Goal: Task Accomplishment & Management: Manage account settings

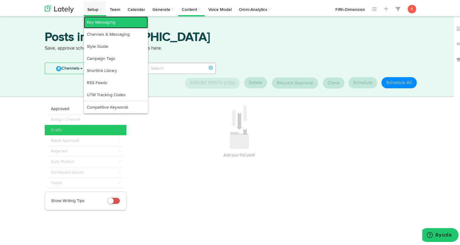
click at [92, 22] on link "Key Messaging" at bounding box center [116, 21] width 64 height 12
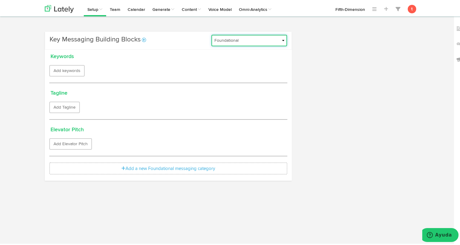
click at [272, 39] on select "Foundational Fresh Assets IMPORTED Medula [PERSON_NAME] VBA <> GC VBA <> GC (Es…" at bounding box center [249, 39] width 76 height 11
click at [381, 8] on link at bounding box center [386, 7] width 12 height 15
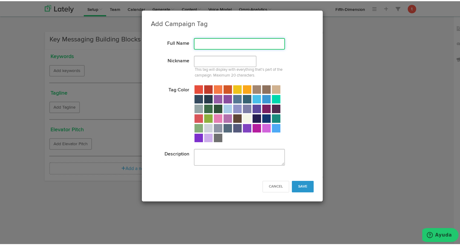
click at [211, 46] on input "text" at bounding box center [239, 42] width 91 height 11
type input "Campaña general de sectores"
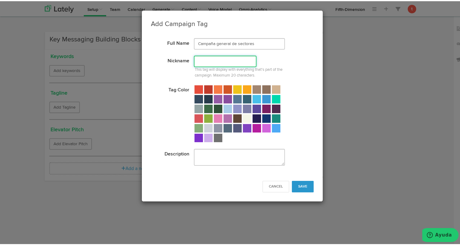
click at [210, 61] on input "text" at bounding box center [225, 59] width 63 height 11
type input "Industrias VBA"
click at [225, 121] on div at bounding box center [227, 117] width 8 height 8
click at [303, 186] on button "Save" at bounding box center [303, 184] width 22 height 11
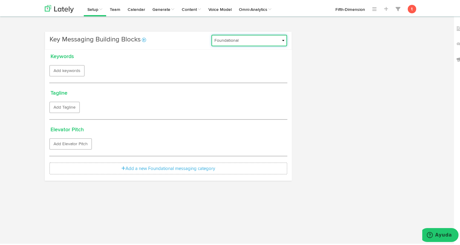
click at [257, 41] on select "Foundational Fresh Assets IMPORTED Industrias VBA Medula [PERSON_NAME] VBA <> G…" at bounding box center [249, 39] width 76 height 11
select select "689f709035531635b86ab00f"
click at [211, 34] on select "Foundational Fresh Assets IMPORTED Industrias VBA Medula [PERSON_NAME] VBA <> G…" at bounding box center [249, 39] width 76 height 11
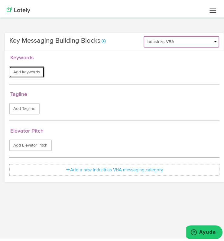
click at [24, 71] on button "Add keywords" at bounding box center [26, 69] width 35 height 11
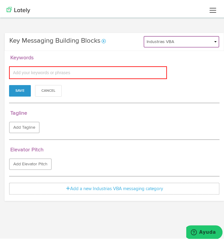
click at [24, 71] on input "text" at bounding box center [41, 70] width 60 height 8
paste input "Vortex Business Architecture"
type input "Vortex Business Architecture"
click at [124, 66] on input "text" at bounding box center [106, 70] width 60 height 8
paste input "Optimización de procesos empresariales"
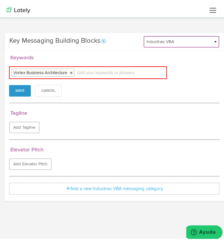
type input "Optimización de procesos empresariales"
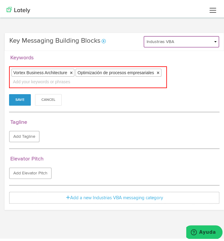
click at [121, 79] on div "Vortex Business Architecture × Optimización de procesos empresariales × Add you…" at bounding box center [88, 75] width 158 height 22
paste input "Eficiencia operativa"
type input "Eficiencia operativa"
click at [92, 80] on input "text" at bounding box center [89, 79] width 60 height 8
paste input "Soluciones empresariales por sector"
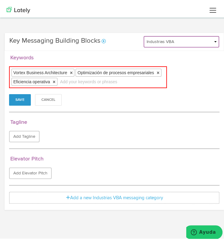
type input "Soluciones empresariales por sector"
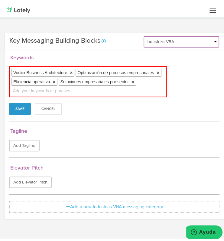
click at [69, 87] on input "text" at bounding box center [41, 88] width 60 height 8
paste input "Operaciones en hotelería boutique"
type input "Operaciones en hotelería boutique"
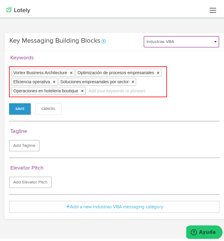
click at [124, 90] on input "text" at bounding box center [117, 88] width 60 height 8
paste input "Gestión de laboratorios clínicos"
type input "Gestión de laboratorios clínicos"
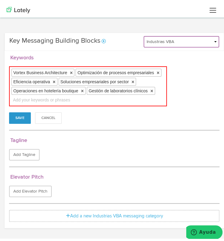
click at [107, 100] on div "Vortex Business Architecture × Optimización de procesos empresariales × Eficien…" at bounding box center [88, 84] width 158 height 40
paste input "Soluciones de control de inventario"
type input "Soluciones de control de inventario"
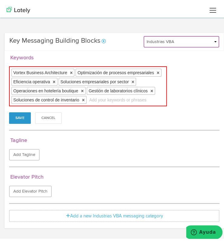
click at [132, 102] on div "Vortex Business Architecture × Optimización de procesos empresariales × Eficien…" at bounding box center [88, 84] width 158 height 40
paste input "Operaciones de seguridad privada"
type input "Operaciones de seguridad privada"
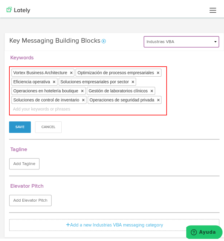
click at [71, 104] on input "text" at bounding box center [41, 106] width 60 height 8
paste input "Control de procesos en manufactura de alimentos"
type input "Control de procesos en manufactura de alimentos"
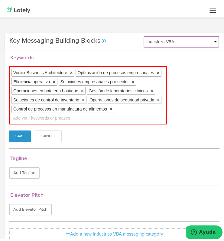
click at [90, 122] on div "Vortex Business Architecture × Optimización de procesos empresariales × Eficien…" at bounding box center [88, 93] width 158 height 58
paste input "Arquitectura estratégica para el crecimiento"
type input "Arquitectura estratégica para el crecimiento"
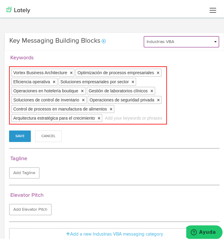
click at [93, 122] on div "Vortex Business Architecture × Optimización de procesos empresariales × Eficien…" at bounding box center [88, 93] width 158 height 58
paste input "Integración empresarial en tiempo real"
type input "Integración empresarial en tiempo real"
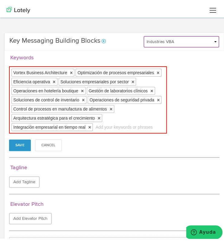
click at [134, 128] on input "text" at bounding box center [124, 125] width 60 height 8
paste input "Automatización de procesos para industrias"
type input "Automatización de procesos para industrias"
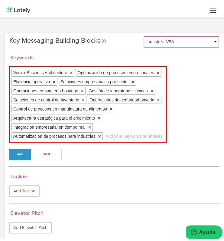
click at [71, 140] on div "Vortex Business Architecture × Optimización de procesos empresariales × Eficien…" at bounding box center [88, 102] width 158 height 76
paste input "Gestión empresarial en múltiples ubicaciones"
type input "Gestión empresarial en múltiples ubicaciones"
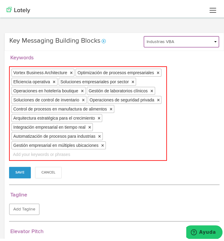
click at [70, 156] on input "text" at bounding box center [41, 152] width 60 height 8
paste input "Reducción de costos operativos ocultos"
type input "Reducción de costos operativos ocultos"
click at [110, 156] on input "text" at bounding box center [126, 152] width 60 height 8
paste input "Sistemas empresariales escalables"
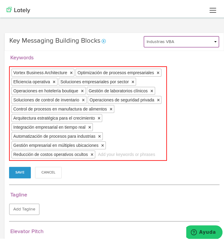
type input "Sistemas empresariales escalables"
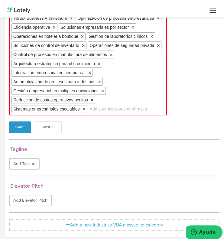
scroll to position [71, 0]
click at [21, 125] on button "Save" at bounding box center [20, 124] width 22 height 11
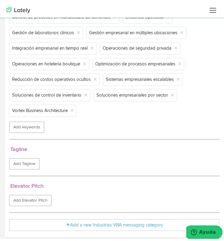
scroll to position [84, 0]
click at [26, 165] on button "Add Tagline" at bounding box center [24, 160] width 31 height 11
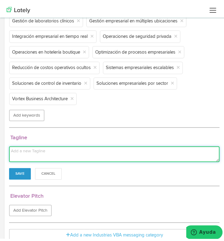
click at [81, 159] on textarea at bounding box center [114, 152] width 210 height 16
paste textarea "De la operación al resultado: Vortex mantiene cada proceso bajo control."
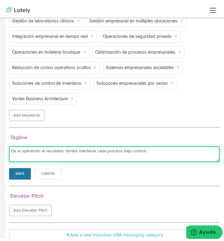
type textarea "De la operación al resultado: Vortex mantiene cada proceso bajo control."
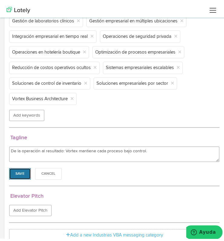
click at [16, 177] on button "Save" at bounding box center [20, 170] width 22 height 11
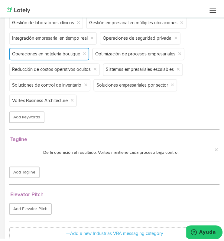
scroll to position [102, 0]
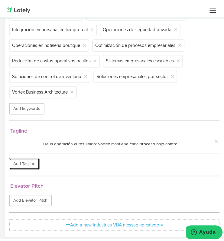
click at [28, 160] on button "Add Tagline" at bounding box center [24, 160] width 31 height 11
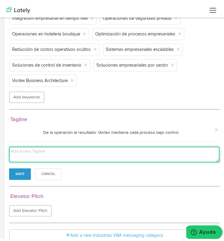
click at [47, 160] on textarea at bounding box center [114, 152] width 210 height 16
paste textarea "Una estrategia. Todos los sectores. Cero ineficiencia"
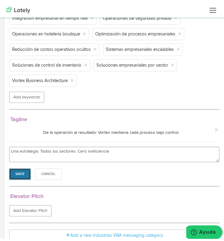
click at [24, 177] on button "Save" at bounding box center [20, 171] width 22 height 11
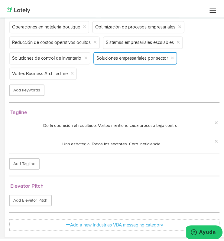
scroll to position [120, 0]
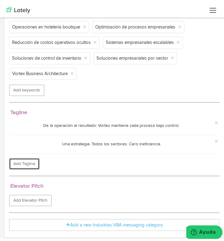
click at [17, 161] on button "Add Tagline" at bounding box center [24, 160] width 31 height 11
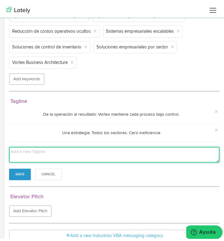
click at [41, 160] on textarea at bounding box center [114, 152] width 210 height 16
paste textarea "Donde la precisión se encuentra con la adaptabilidad en arquitectura empresaria…"
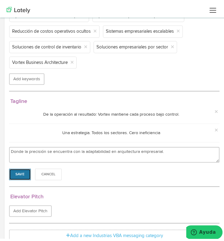
click at [18, 177] on button "Save" at bounding box center [20, 171] width 22 height 11
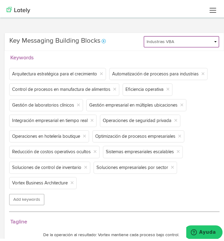
scroll to position [138, 0]
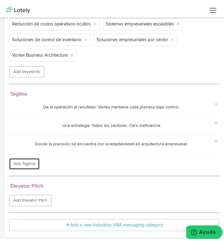
click at [32, 161] on button "Add Tagline" at bounding box center [24, 160] width 31 height 11
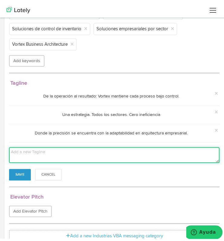
click at [65, 160] on textarea at bounding box center [114, 152] width 210 height 16
paste textarea "Tus operaciones, redefinidas para el máximo rendimiento."
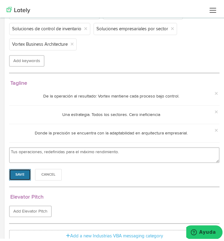
click at [20, 178] on button "Save" at bounding box center [20, 171] width 22 height 11
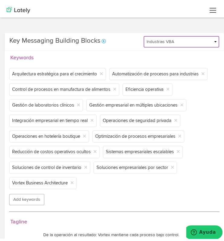
scroll to position [157, 0]
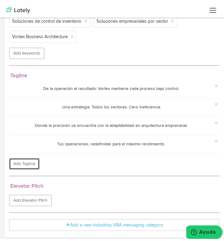
click at [22, 158] on button "Add Tagline" at bounding box center [24, 160] width 31 height 11
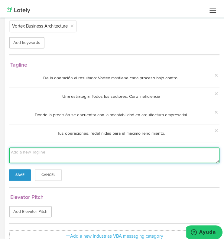
click at [139, 160] on textarea at bounding box center [114, 153] width 210 height 16
paste textarea "Transformando retos operativos en ventajas estratégicas."
click at [139, 160] on textarea "Transformando retos operativos en ventajas estratégicas." at bounding box center [114, 153] width 210 height 16
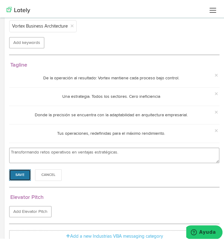
click at [23, 178] on button "Save" at bounding box center [20, 171] width 22 height 11
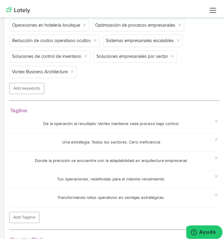
scroll to position [175, 0]
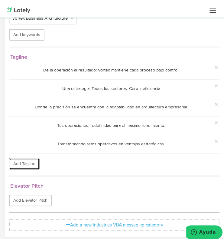
click at [28, 166] on button "Add Tagline" at bounding box center [24, 160] width 31 height 11
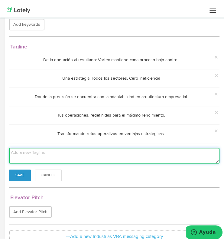
click at [144, 159] on textarea at bounding box center [114, 153] width 210 height 16
click at [132, 161] on textarea at bounding box center [114, 153] width 210 height 16
paste textarea "Decisiones basadas en datos en cada paso del negocio."
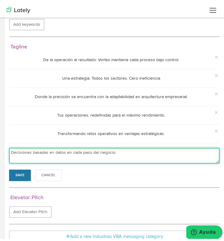
type textarea "Decisiones basadas en datos en cada paso del negocio."
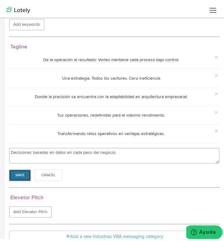
click at [18, 178] on button "Save" at bounding box center [20, 172] width 22 height 11
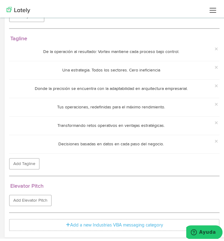
scroll to position [193, 0]
click at [28, 163] on button "Add Tagline" at bounding box center [24, 160] width 31 height 11
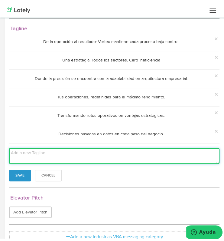
click at [137, 161] on textarea at bounding box center [114, 153] width 210 height 16
paste textarea "Soluciones específicas para cada sector, con impacto universal."
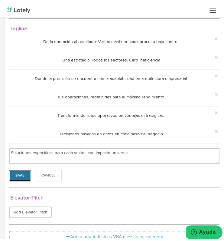
click at [16, 179] on button "Save" at bounding box center [20, 172] width 22 height 11
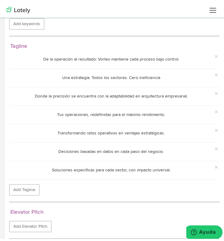
scroll to position [211, 0]
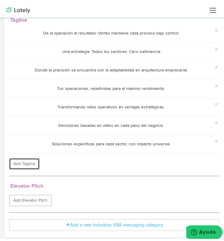
click at [28, 159] on button "Add Tagline" at bounding box center [24, 160] width 31 height 11
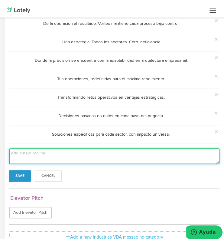
click at [121, 161] on textarea at bounding box center [114, 154] width 210 height 16
paste textarea "De hoteles boutique a panaderías industriales: una arquitectura para todos.""
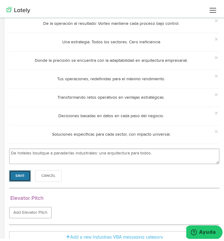
click at [26, 179] on button "Save" at bounding box center [20, 172] width 22 height 11
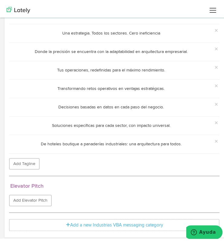
scroll to position [229, 0]
click at [27, 165] on button "Add Tagline" at bounding box center [24, 160] width 31 height 11
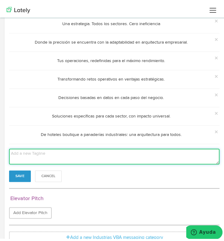
click at [124, 162] on textarea at bounding box center [114, 154] width 210 height 16
paste textarea "La eficiencia no es opcional: es tu ventaja competitiva."
type textarea "La eficiencia no es opcional: es tu ventaja competitiva."
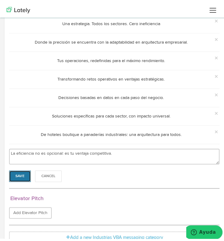
click at [26, 179] on button "Save" at bounding box center [20, 173] width 22 height 11
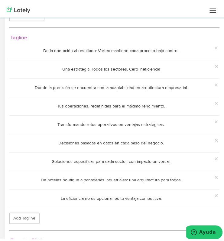
scroll to position [247, 0]
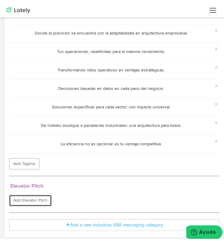
click at [40, 197] on button "Add Elevator Pitch" at bounding box center [30, 197] width 43 height 11
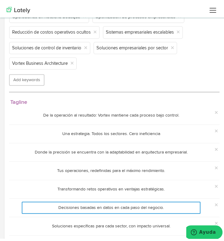
scroll to position [275, 0]
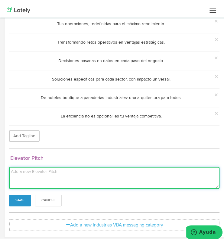
click at [62, 178] on textarea at bounding box center [114, 175] width 210 height 22
paste textarea "Vortex Business Architecture transforma la manera en que las empresas operan al…"
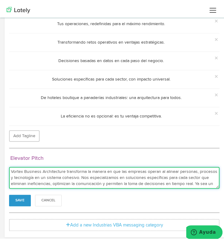
scroll to position [22, 0]
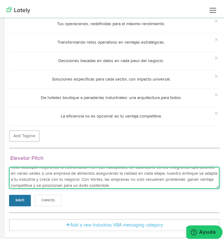
type textarea "Vortex Business Architecture transforma la manera en que las empresas operan al…"
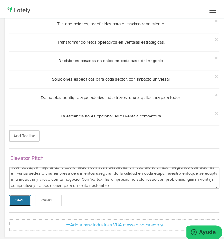
click at [21, 196] on button "Save" at bounding box center [20, 197] width 22 height 11
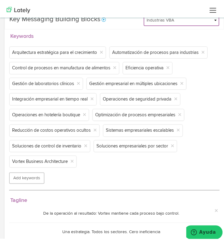
scroll to position [21, 0]
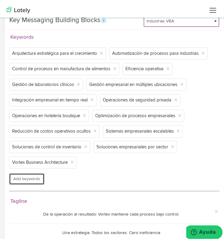
click at [34, 182] on button "Add keywords" at bounding box center [26, 175] width 35 height 11
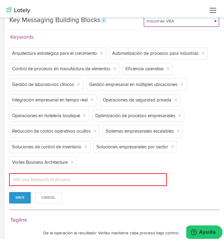
click at [91, 183] on div "Add your keywords or phrases" at bounding box center [88, 176] width 158 height 13
paste input "Optimización de rutas y entregas"
type input "Optimización de rutas y entregas"
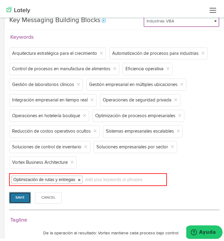
click at [26, 201] on button "Save" at bounding box center [20, 194] width 22 height 11
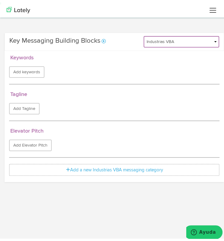
scroll to position [0, 0]
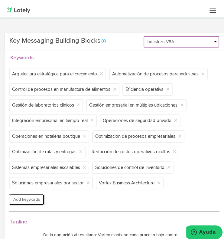
click at [42, 202] on button "Add keywords" at bounding box center [26, 196] width 35 height 11
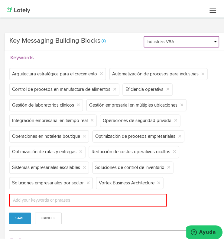
click at [42, 201] on input "text" at bounding box center [41, 197] width 60 height 8
paste input "Gestión integral de la cadena de suministro"
type input "Gestión integral de la cadena de suministro"
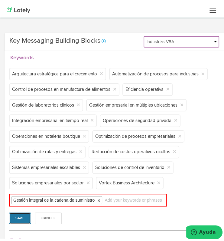
click at [19, 221] on div "Gestión integral de la cadena de suministro × Add your keywords or phrases Save…" at bounding box center [114, 206] width 210 height 30
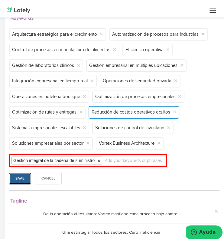
scroll to position [40, 0]
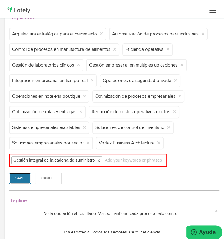
click at [17, 181] on button "Save" at bounding box center [20, 175] width 22 height 11
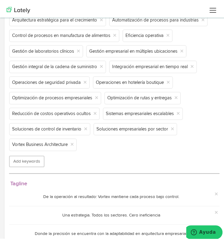
scroll to position [55, 0]
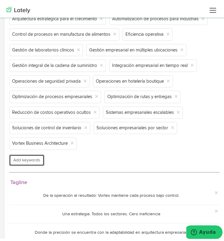
click at [24, 163] on button "Add keywords" at bounding box center [26, 157] width 35 height 11
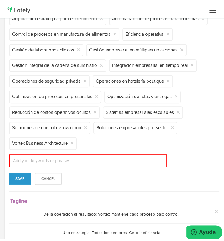
click at [117, 164] on div "Add your keywords or phrases" at bounding box center [88, 158] width 158 height 13
paste input "Trazabilidad en tiempo real"
type input "Trazabilidad en tiempo real"
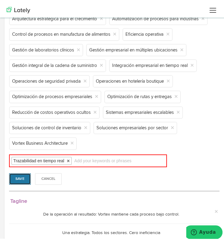
click at [19, 182] on button "Save" at bounding box center [20, 175] width 22 height 11
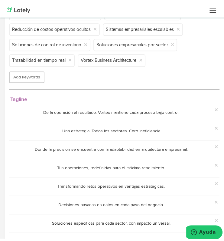
scroll to position [150, 0]
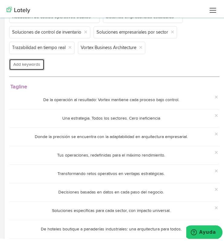
click at [33, 68] on button "Add keywords" at bounding box center [26, 61] width 35 height 11
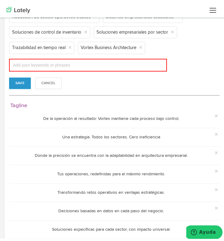
click at [109, 69] on div "Add your keywords or phrases" at bounding box center [88, 62] width 158 height 13
paste input "Reducción de tiempos de entrega"
type input "Reducción de tiempos de entrega"
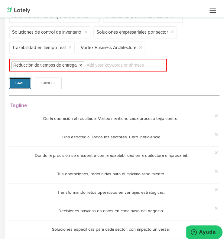
click at [23, 86] on button "Save" at bounding box center [20, 80] width 22 height 11
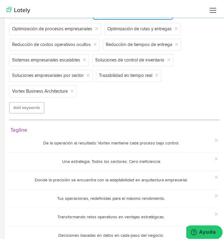
scroll to position [122, 0]
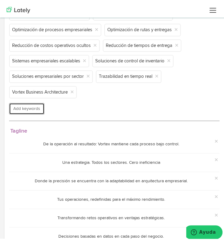
click at [32, 112] on button "Add keywords" at bounding box center [26, 105] width 35 height 11
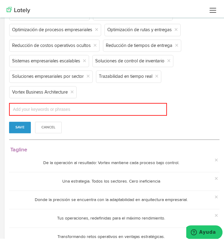
click at [104, 113] on div "Add your keywords or phrases" at bounding box center [88, 106] width 158 height 13
paste input "Integración de sistemas logísticos"
type input "Integración de sistemas logísticos"
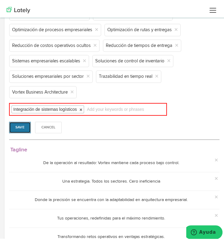
click at [17, 131] on button "Save" at bounding box center [20, 124] width 22 height 11
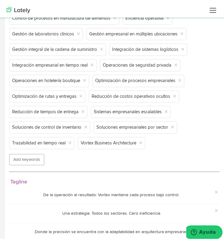
scroll to position [71, 0]
click at [23, 162] on button "Add keywords" at bounding box center [26, 156] width 35 height 11
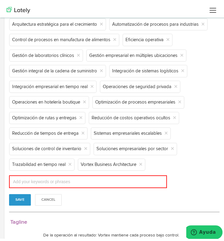
scroll to position [51, 0]
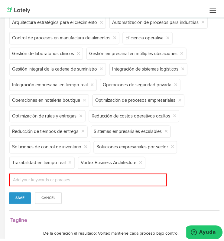
click at [140, 183] on div "Add your keywords or phrases" at bounding box center [88, 177] width 158 height 13
paste input "Gestión de resultados en tiempo real"
type input "Gestión de resultados en tiempo real"
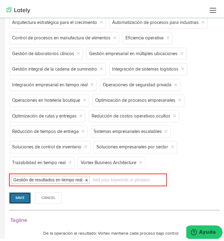
click at [18, 201] on button "Save" at bounding box center [20, 194] width 22 height 11
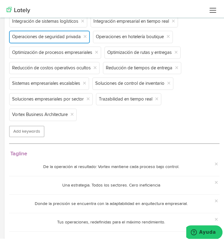
scroll to position [120, 0]
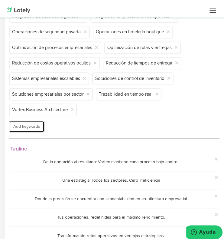
click at [33, 130] on button "Add keywords" at bounding box center [26, 123] width 35 height 11
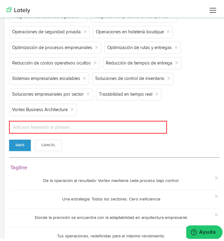
click at [33, 128] on input "text" at bounding box center [41, 125] width 60 height 8
paste input "Integración de sedes clínicas"
type input "Integración de sedes clínicas"
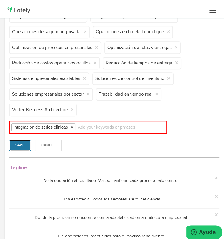
click at [15, 148] on button "Save" at bounding box center [20, 142] width 22 height 11
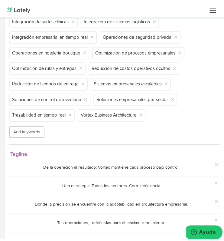
scroll to position [115, 0]
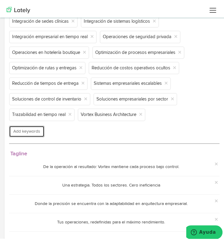
click at [16, 134] on button "Add keywords" at bounding box center [26, 128] width 35 height 11
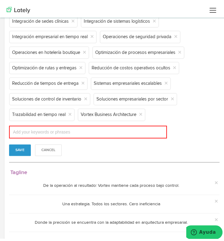
click at [98, 136] on div "Add your keywords or phrases" at bounding box center [88, 129] width 158 height 13
paste input "Cumplimiento normativo en salud"
type input "Cumplimiento normativo en salud"
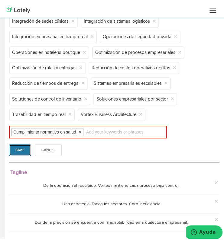
click at [18, 153] on button "Save" at bounding box center [20, 147] width 22 height 11
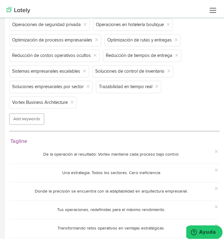
scroll to position [150, 0]
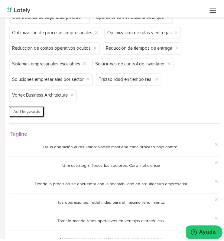
click at [22, 115] on button "Add keywords" at bounding box center [26, 108] width 35 height 11
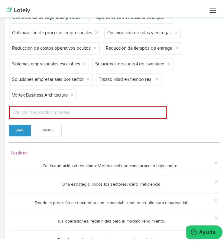
click at [119, 116] on div "Add your keywords or phrases" at bounding box center [88, 109] width 158 height 13
paste input "Digitalización de procesos médicos"
type input "Digitalización de procesos médicos"
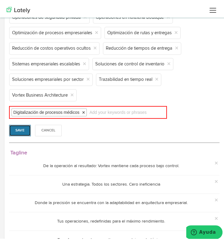
click at [15, 134] on button "Save" at bounding box center [20, 127] width 22 height 11
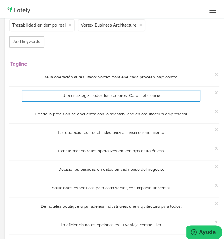
scroll to position [222, 0]
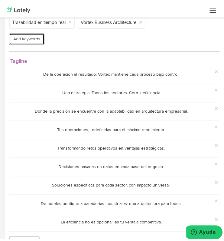
click at [34, 42] on button "Add keywords" at bounding box center [26, 36] width 35 height 11
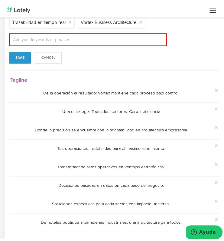
click at [149, 44] on div "Add your keywords or phrases" at bounding box center [88, 37] width 158 height 13
paste input "Control de calidad en laboratorios"
type input "Control de calidad en laboratorios"
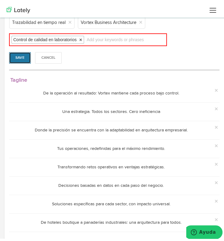
click at [11, 61] on button "Save" at bounding box center [20, 55] width 22 height 11
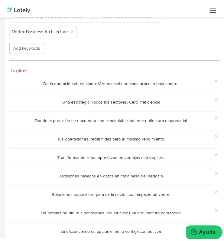
scroll to position [242, 0]
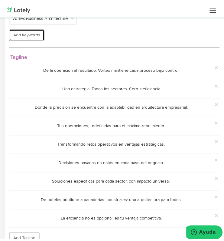
click at [26, 38] on button "Add keywords" at bounding box center [26, 32] width 35 height 11
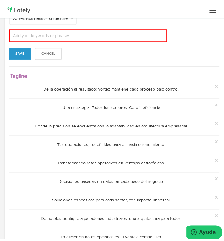
click at [132, 40] on div "Add your keywords or phrases" at bounding box center [88, 33] width 158 height 13
paste input "Optimización de reservas y ocupación"
type input "Optimización de reservas y ocupación"
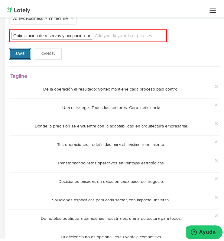
click at [18, 57] on button "Save" at bounding box center [20, 51] width 22 height 11
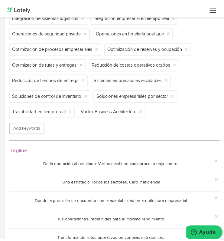
scroll to position [149, 0]
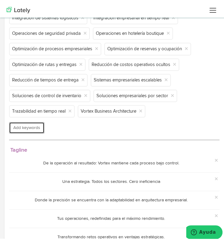
click at [29, 131] on button "Add keywords" at bounding box center [26, 124] width 35 height 11
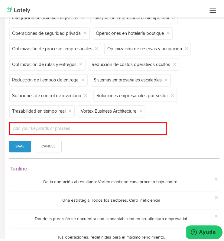
click at [102, 132] on div "Add your keywords or phrases" at bounding box center [88, 125] width 158 height 13
paste input "Coordinación interna de servicios"
type input "Coordinación interna de servicios"
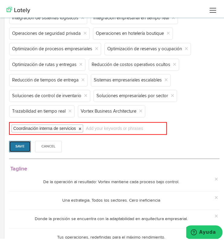
click at [17, 150] on button "Save" at bounding box center [20, 143] width 22 height 11
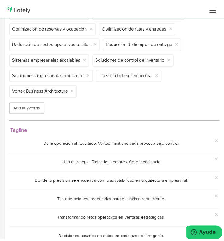
scroll to position [195, 0]
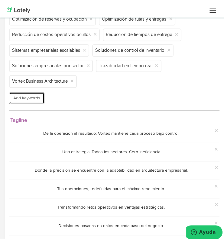
click at [36, 90] on button "Add keywords" at bounding box center [26, 95] width 35 height 11
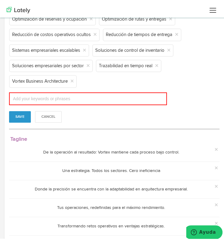
click at [124, 94] on div "Add your keywords or phrases" at bounding box center [88, 96] width 158 height 13
paste input "Experiencia de huésped mejorada"
type input "Experiencia de huésped mejorada"
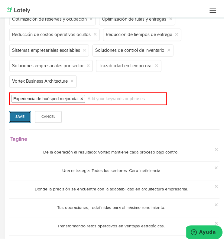
click at [27, 108] on button "Save" at bounding box center [20, 113] width 22 height 11
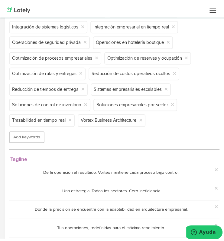
scroll to position [157, 0]
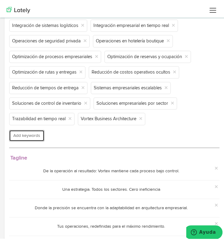
click at [30, 139] on button "Add keywords" at bounding box center [26, 132] width 35 height 11
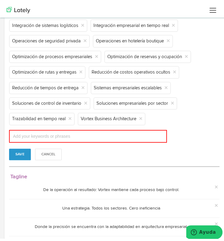
click at [30, 137] on input "text" at bounding box center [41, 134] width 60 height 8
paste input "Reducción de tiempos de respuesta"
type input "Reducción de tiempos de respuesta"
click at [12, 157] on button "Save" at bounding box center [20, 151] width 22 height 11
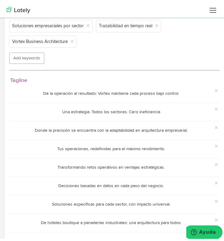
scroll to position [238, 0]
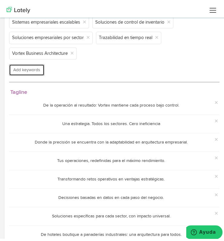
click at [39, 73] on button "Add keywords" at bounding box center [26, 67] width 35 height 11
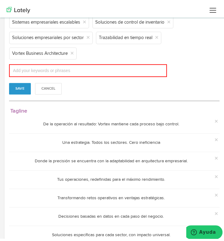
click at [105, 74] on div "Add your keywords or phrases" at bounding box center [88, 68] width 158 height 13
paste input "Gestión de operaciones hoteleras"
type input "Gestión de operaciones hoteleras"
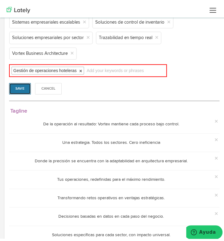
click at [23, 92] on button "Save" at bounding box center [20, 85] width 22 height 11
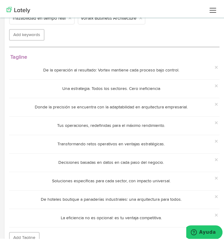
scroll to position [280, 0]
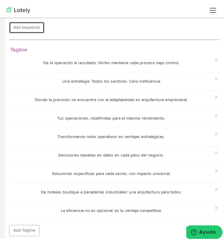
click at [40, 31] on button "Add keywords" at bounding box center [26, 24] width 35 height 11
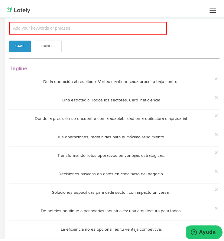
click at [37, 30] on input "text" at bounding box center [41, 26] width 60 height 8
paste input "Control de inventario multitienda"
type input "Control de inventario multitienda"
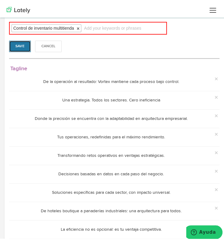
click at [18, 50] on button "Save" at bounding box center [20, 43] width 22 height 11
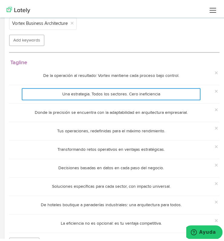
scroll to position [286, 0]
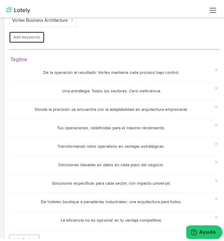
click at [21, 40] on button "Add keywords" at bounding box center [26, 34] width 35 height 11
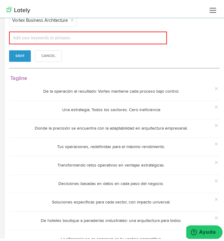
click at [92, 42] on div "Add your keywords or phrases" at bounding box center [88, 35] width 158 height 13
paste input "Rotación óptima de productos"
type input "Rotación óptima de productos"
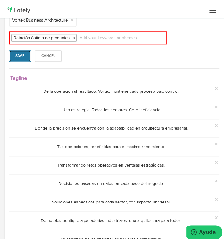
click at [27, 59] on button "Save" at bounding box center [20, 53] width 22 height 11
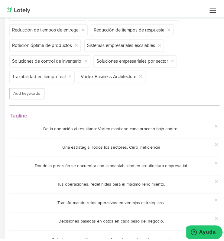
scroll to position [231, 0]
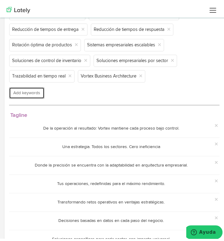
click at [32, 96] on button "Add keywords" at bounding box center [26, 90] width 35 height 11
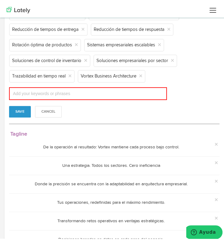
click at [145, 97] on div "Add your keywords or phrases" at bounding box center [88, 91] width 158 height 13
drag, startPoint x: 145, startPoint y: 104, endPoint x: 128, endPoint y: 100, distance: 17.7
click at [128, 97] on div "Add your keywords or phrases" at bounding box center [88, 91] width 158 height 13
paste input "Gestión centralizada de sucursales"
type input "Gestión centralizada de sucursales"
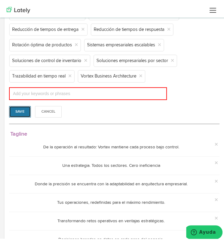
click at [16, 115] on button "Save" at bounding box center [20, 108] width 22 height 11
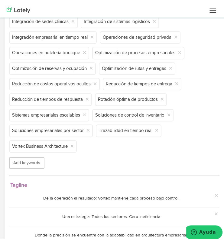
scroll to position [177, 0]
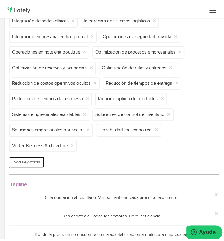
click at [39, 154] on button "Add keywords" at bounding box center [26, 159] width 35 height 11
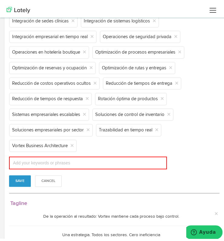
click at [39, 156] on input "text" at bounding box center [41, 160] width 60 height 8
paste input "Reducción de pérdidas por inventario"
type input "Reducción de pérdidas por inventario"
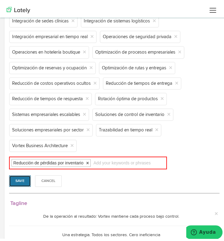
click at [17, 173] on button "Save" at bounding box center [20, 178] width 22 height 11
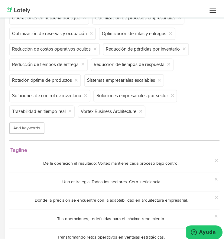
scroll to position [221, 0]
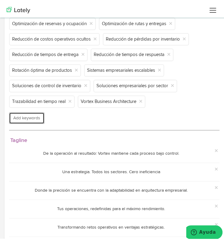
click at [41, 121] on button "Add keywords" at bounding box center [26, 115] width 35 height 11
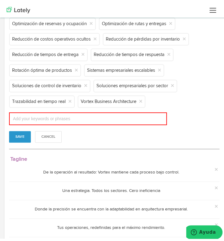
click at [41, 120] on input "text" at bounding box center [41, 116] width 60 height 8
paste input "Pronósticos de demanda precisos"
type input "Pronósticos de demanda precisos"
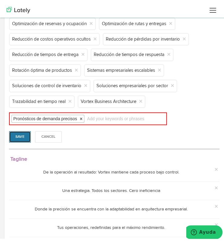
click at [15, 140] on button "Save" at bounding box center [20, 133] width 22 height 11
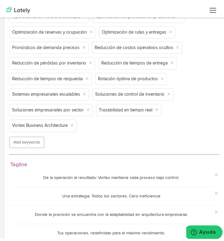
scroll to position [213, 0]
click at [28, 134] on button "Add keywords" at bounding box center [26, 139] width 35 height 11
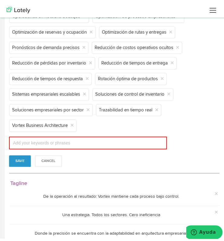
click at [116, 134] on div "Add your keywords or phrases" at bounding box center [88, 140] width 158 height 13
paste input "Respuesta rápida ante incidentes"
type input "Respuesta rápida ante incidentes"
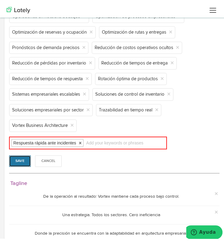
click at [24, 153] on button "Save" at bounding box center [20, 158] width 22 height 11
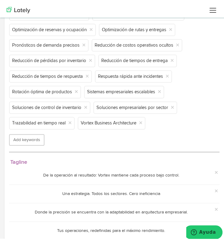
scroll to position [218, 0]
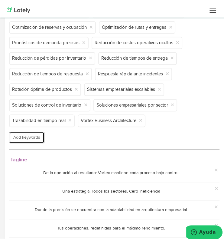
click at [28, 141] on button "Add keywords" at bounding box center [26, 134] width 35 height 11
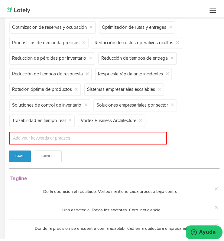
click at [102, 142] on div "Add your keywords or phrases" at bounding box center [88, 135] width 158 height 13
paste input "Coordinación de equipos en terreno"
type input "Coordinación de equipos en terreno"
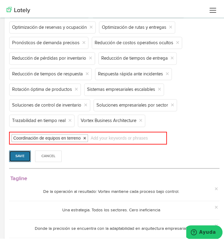
click at [21, 159] on button "Save" at bounding box center [20, 153] width 22 height 11
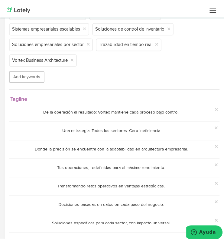
scroll to position [267, 0]
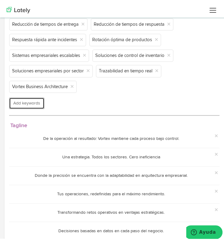
click at [35, 106] on button "Add keywords" at bounding box center [26, 100] width 35 height 11
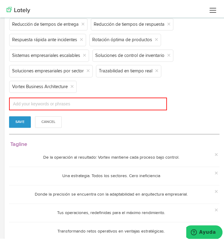
click at [45, 107] on div "Add your keywords or phrases" at bounding box center [88, 101] width 158 height 13
click at [105, 108] on div "Add your keywords or phrases" at bounding box center [88, 101] width 158 height 13
paste input "Monitoreo en tiempo real"
type input "Monitoreo en tiempo real"
click at [15, 125] on button "Save" at bounding box center [20, 119] width 22 height 11
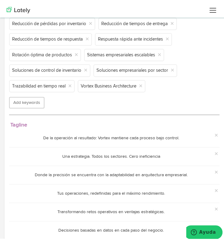
scroll to position [273, 0]
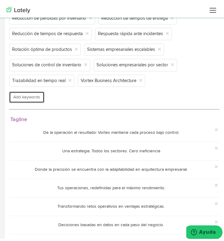
click at [29, 100] on button "Add keywords" at bounding box center [26, 94] width 35 height 11
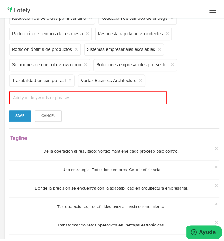
click at [118, 102] on div "Add your keywords or phrases" at bounding box center [88, 95] width 158 height 13
paste input "Integración de reportes y órdenes"
type input "Integración de reportes y órdenes"
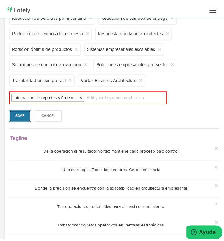
click at [19, 119] on button "Save" at bounding box center [20, 113] width 22 height 11
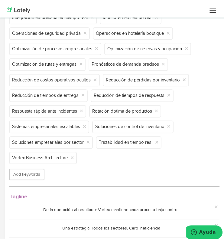
scroll to position [214, 0]
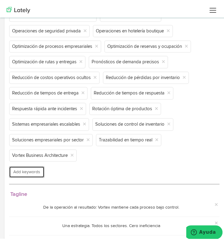
click at [39, 175] on button "Add keywords" at bounding box center [26, 168] width 35 height 11
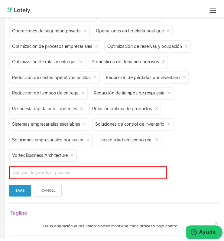
click at [39, 174] on input "text" at bounding box center [41, 170] width 60 height 8
paste input "Integración de reportes y órdenes"
type input "Integración de reportes y órdenes"
click at [17, 194] on button "Save" at bounding box center [20, 187] width 22 height 11
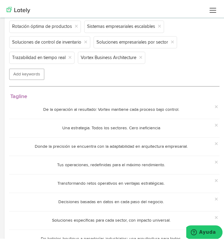
scroll to position [312, 0]
click at [25, 77] on button "Add keywords" at bounding box center [26, 71] width 35 height 11
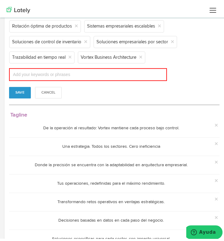
click at [134, 78] on div "Add your keywords or phrases" at bounding box center [88, 72] width 158 height 13
paste input "Eficiencia operativa en seguridad"
type input "Eficiencia operativa en seguridad"
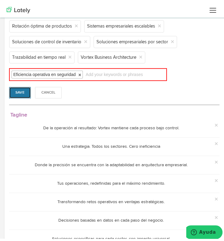
click at [16, 96] on button "Save" at bounding box center [20, 89] width 22 height 11
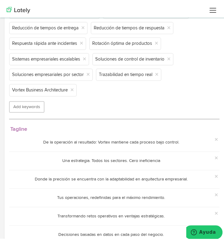
scroll to position [296, 0]
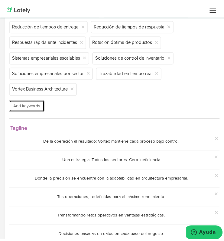
click at [33, 98] on button "Add keywords" at bounding box center [26, 103] width 35 height 11
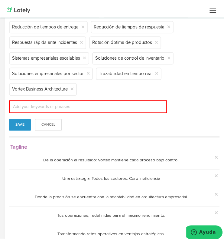
click at [33, 100] on input "text" at bounding box center [41, 104] width 60 height 8
paste input "Control de calidad en la línea de producción"
type input "Control de calidad en la línea de producción"
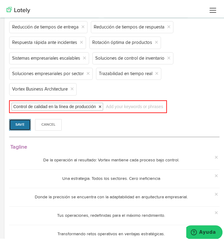
click at [11, 117] on div "Control de calidad en la línea de producción × Add your keywords or phrases Sav…" at bounding box center [114, 113] width 210 height 30
click at [22, 126] on button "Save" at bounding box center [20, 121] width 22 height 11
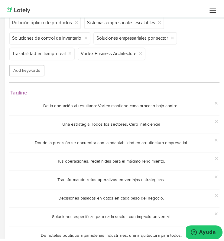
scroll to position [332, 0]
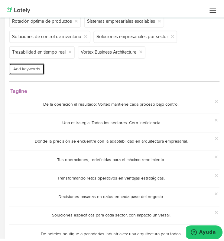
click at [27, 72] on button "Add keywords" at bounding box center [26, 66] width 35 height 11
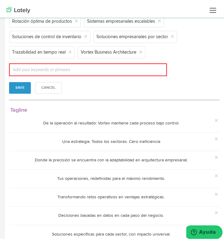
click at [144, 73] on div "Add your keywords or phrases" at bounding box center [88, 67] width 158 height 13
paste input "Monitoreo de procesos en tiempo real"
type input "Monitoreo de procesos en tiempo real"
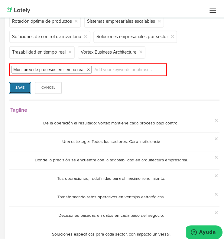
click at [21, 91] on button "Save" at bounding box center [20, 84] width 22 height 11
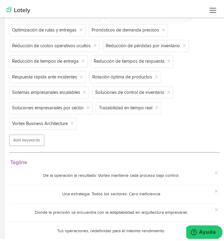
scroll to position [278, 0]
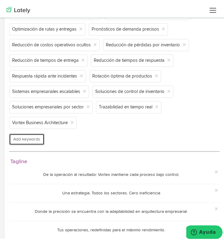
click at [31, 142] on button "Add keywords" at bounding box center [26, 136] width 35 height 11
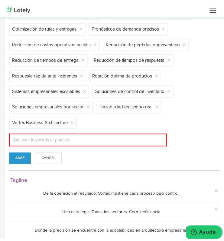
click at [31, 144] on div "Add your keywords or phrases" at bounding box center [88, 137] width 158 height 13
paste input "Reducción de desperdicio de insumos"
type input "Reducción de desperdicio de insumos"
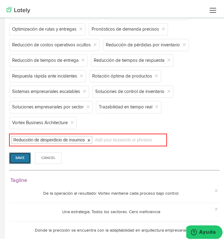
click at [19, 161] on button "Save" at bounding box center [20, 155] width 22 height 11
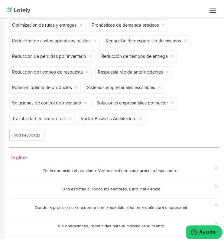
scroll to position [282, 0]
click at [21, 138] on button "Add keywords" at bounding box center [26, 132] width 35 height 11
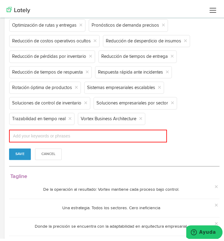
click at [21, 137] on input "text" at bounding box center [41, 133] width 60 height 8
paste input "Reducción de desperdicio de insumos"
type input "Reducción de desperdicio de insumos"
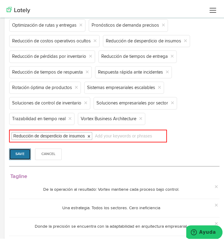
click at [10, 157] on button "Save" at bounding box center [20, 151] width 22 height 11
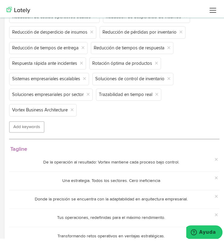
scroll to position [318, 0]
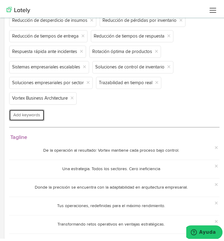
click at [35, 118] on button "Add keywords" at bounding box center [26, 112] width 35 height 11
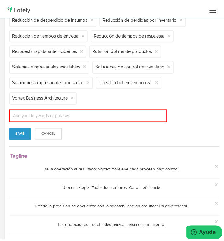
click at [137, 119] on div "Add your keywords or phrases" at bounding box center [88, 113] width 158 height 13
paste input "Optimización del flujo de trabajo"
type input "Optimización del flujo de trabajo"
click at [19, 137] on button "Save" at bounding box center [20, 130] width 22 height 11
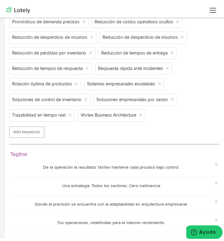
scroll to position [302, 0]
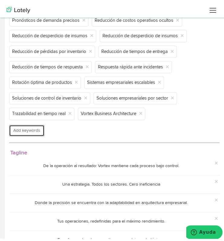
click at [37, 134] on button "Add keywords" at bounding box center [26, 127] width 35 height 11
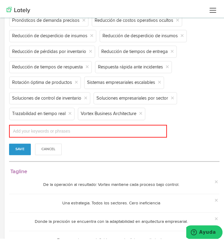
click at [37, 132] on input "text" at bounding box center [41, 128] width 60 height 8
paste input "Cumplimiento en producción alimentaria"
type input "Cumplimiento en producción alimentaria"
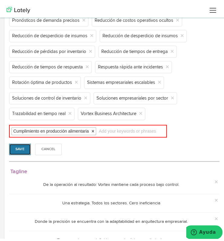
click at [16, 152] on button "Save" at bounding box center [20, 146] width 22 height 11
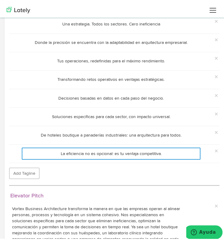
scroll to position [479, 0]
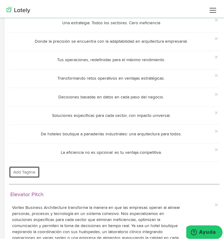
click at [36, 175] on button "Add Tagline" at bounding box center [24, 168] width 31 height 11
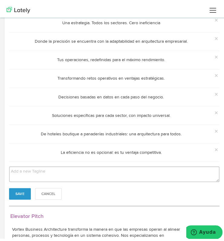
click at [124, 188] on div "Save Cancel" at bounding box center [114, 179] width 210 height 33
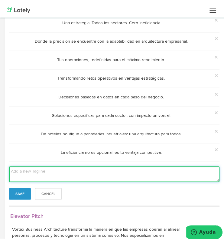
click at [126, 173] on textarea at bounding box center [114, 171] width 210 height 16
paste textarea "De la bodega al cliente, sin interrupciones"
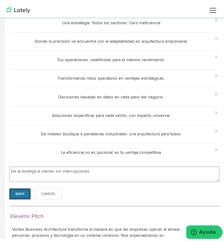
click at [19, 195] on button "Save" at bounding box center [20, 190] width 22 height 11
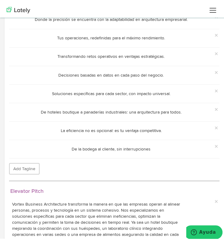
scroll to position [502, 0]
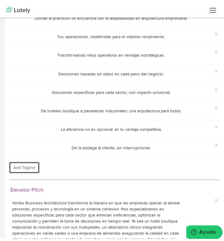
click at [23, 170] on button "Add Tagline" at bounding box center [24, 164] width 31 height 11
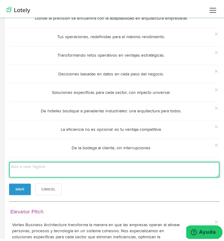
click at [178, 170] on textarea at bounding box center [114, 167] width 210 height 16
paste textarea "Cada entrega, en el tiempo exacto."
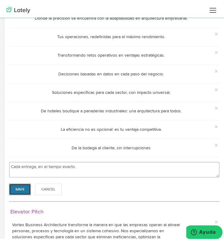
click at [21, 192] on button "Save" at bounding box center [20, 186] width 22 height 11
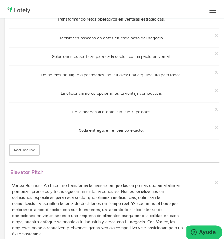
scroll to position [537, 0]
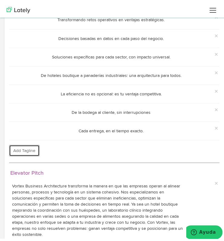
click at [30, 154] on button "Add Tagline" at bounding box center [24, 147] width 31 height 11
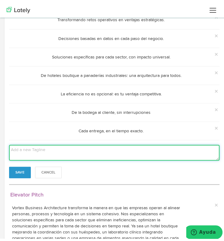
click at [165, 149] on textarea at bounding box center [114, 150] width 210 height 16
paste textarea "Control total de tu cadena de suministro."
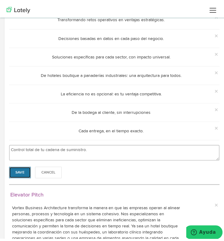
click at [12, 172] on button "Save" at bounding box center [20, 169] width 22 height 11
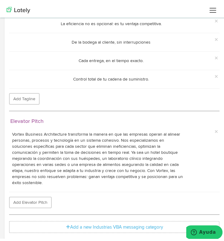
scroll to position [613, 0]
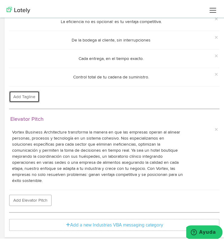
click at [29, 97] on button "Add Tagline" at bounding box center [24, 94] width 31 height 11
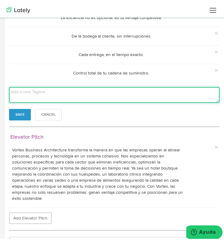
click at [118, 90] on textarea at bounding box center [114, 93] width 210 height 16
paste textarea "Procesos clínicos más rápidos, pacientes mejor atendidos."
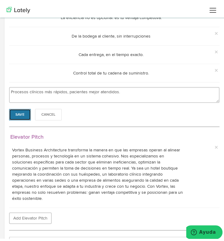
click at [22, 115] on button "Save" at bounding box center [20, 111] width 22 height 11
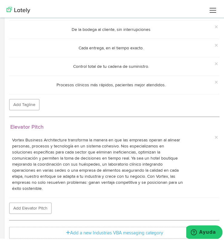
scroll to position [631, 0]
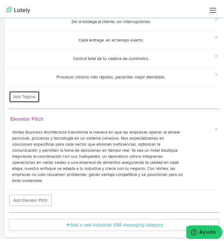
click at [21, 97] on button "Add Tagline" at bounding box center [24, 94] width 31 height 11
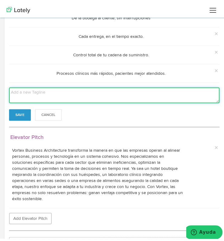
click at [175, 97] on textarea at bounding box center [114, 93] width 210 height 16
paste textarea "Un solo sistema para todas tus sedes."
type textarea "Un solo sistema para todas tus sedes."
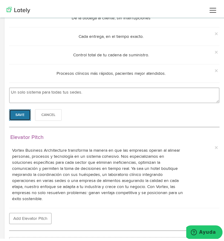
click at [12, 114] on button "Save" at bounding box center [20, 112] width 22 height 11
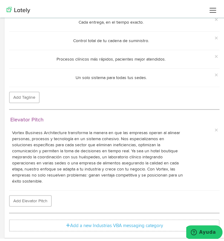
scroll to position [649, 0]
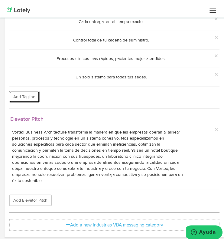
click at [22, 95] on button "Add Tagline" at bounding box center [24, 94] width 31 height 11
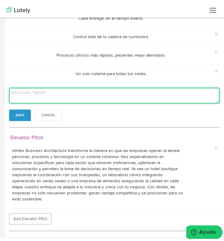
click at [178, 101] on textarea at bounding box center [114, 93] width 210 height 16
paste textarea "Cumplimiento y calidad en cada diagnóstico."
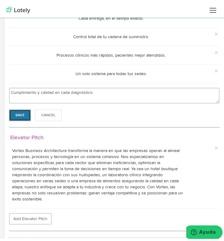
click at [20, 116] on button "Save" at bounding box center [20, 112] width 22 height 11
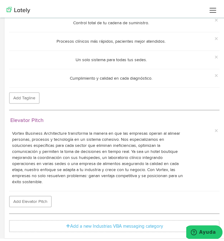
scroll to position [667, 0]
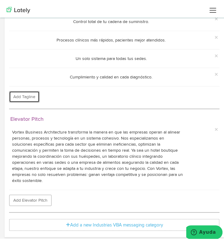
click at [15, 91] on button "Add Tagline" at bounding box center [24, 94] width 31 height 11
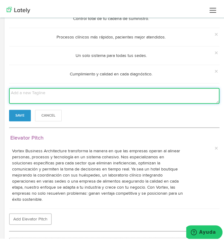
click at [24, 95] on textarea at bounding box center [114, 94] width 210 height 16
click at [163, 101] on textarea at bounding box center [114, 94] width 210 height 16
paste textarea "Coordinar es el primer paso para encantar."
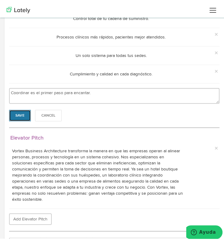
click at [27, 117] on button "Save" at bounding box center [20, 112] width 22 height 11
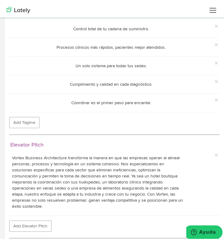
scroll to position [658, 0]
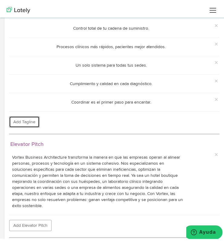
click at [23, 122] on button "Add Tagline" at bounding box center [24, 119] width 31 height 11
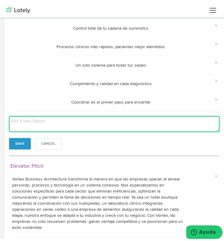
click at [163, 126] on textarea at bounding box center [114, 122] width 210 height 16
paste textarea "Operaciones fluidas, experiencias memorables."
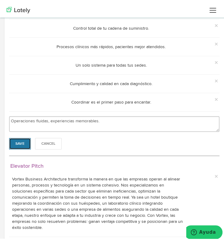
click at [25, 140] on button "Save" at bounding box center [20, 140] width 22 height 11
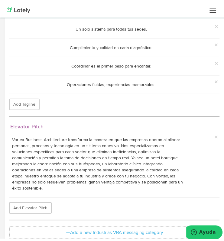
scroll to position [703, 0]
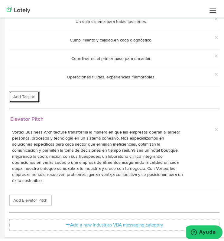
click at [34, 95] on button "Add Tagline" at bounding box center [24, 94] width 31 height 11
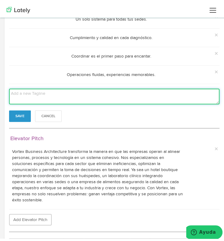
click at [161, 99] on textarea at bounding box center [114, 94] width 210 height 16
paste textarea "La excelencia hotelera empieza en la gestión"
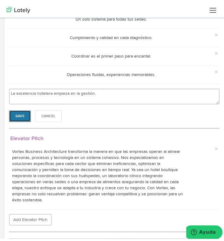
click at [27, 117] on button "Save" at bounding box center [20, 113] width 22 height 11
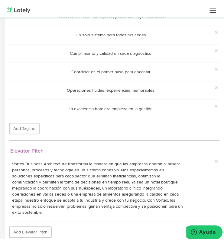
scroll to position [691, 0]
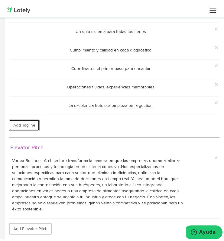
click at [28, 124] on button "Add Tagline" at bounding box center [24, 122] width 31 height 11
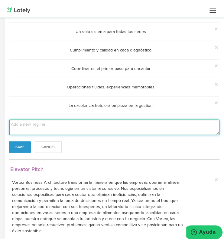
click at [37, 127] on textarea at bounding box center [114, 125] width 210 height 16
paste textarea "El inventario correcto, en el lugar correcto, siempre."
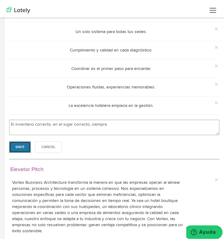
click at [16, 147] on button "Save" at bounding box center [20, 144] width 22 height 11
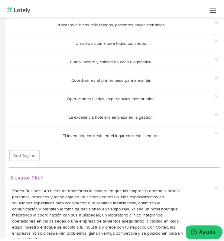
scroll to position [682, 0]
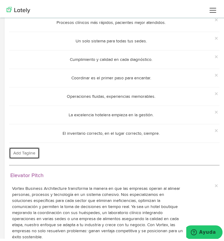
click at [31, 156] on button "Add Tagline" at bounding box center [24, 150] width 31 height 11
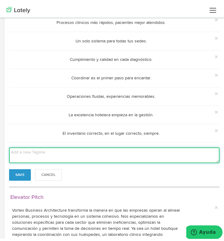
click at [31, 157] on textarea at bounding box center [114, 153] width 210 height 16
click at [167, 159] on textarea at bounding box center [114, 153] width 210 height 16
paste textarea "De la góndola a la caja, sin fricciones."
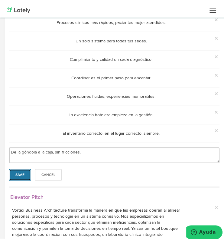
click at [24, 176] on button "Save" at bounding box center [20, 171] width 22 height 11
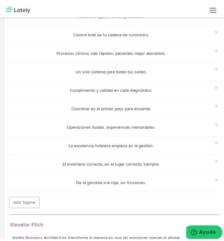
scroll to position [680, 0]
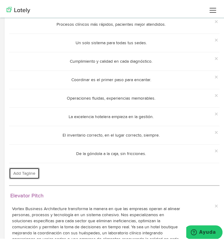
click at [31, 174] on button "Add Tagline" at bounding box center [24, 170] width 31 height 11
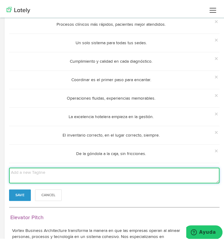
click at [48, 175] on textarea at bounding box center [114, 173] width 210 height 16
paste textarea "Datos en tiempo real para decisiones precisas"
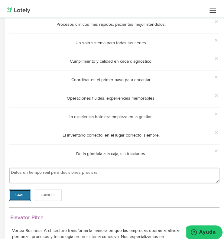
click at [21, 196] on button "Save" at bounding box center [20, 192] width 22 height 11
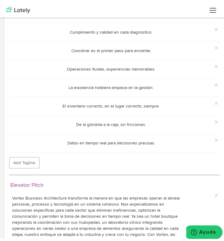
scroll to position [719, 0]
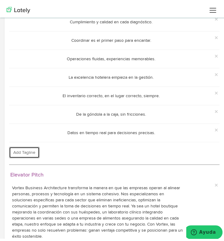
click at [27, 152] on button "Add Tagline" at bounding box center [24, 149] width 31 height 11
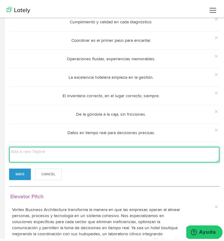
click at [175, 151] on textarea at bounding box center [114, 152] width 210 height 16
paste textarea "La respuesta correcta, en el segundo exacto."
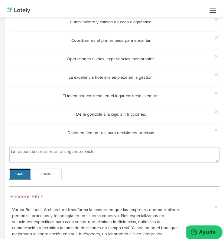
click at [15, 176] on button "Save" at bounding box center [20, 171] width 22 height 11
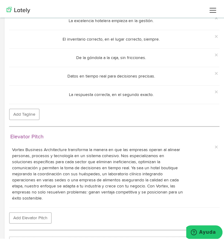
scroll to position [794, 0]
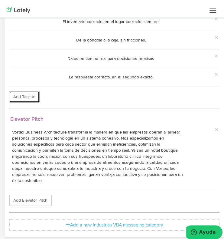
click at [21, 92] on button "Add Tagline" at bounding box center [24, 94] width 31 height 11
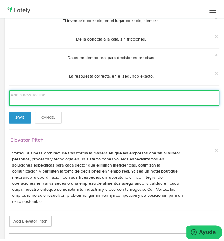
click at [30, 96] on textarea at bounding box center [114, 96] width 210 height 16
click at [110, 100] on textarea at bounding box center [114, 96] width 210 height 16
paste textarea "Operaciones seguras, clientes tranquilos"
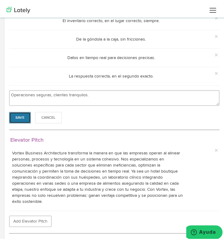
click at [16, 119] on button "Save" at bounding box center [20, 114] width 22 height 11
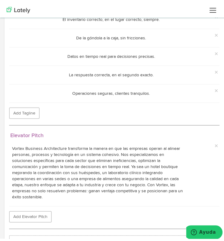
scroll to position [812, 0]
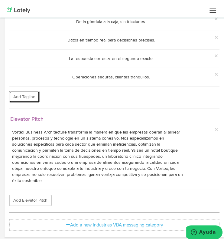
click at [22, 97] on button "Add Tagline" at bounding box center [24, 94] width 31 height 11
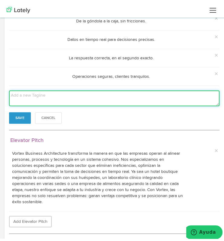
click at [172, 95] on textarea at bounding box center [114, 96] width 210 height 16
paste textarea "Comunicación instantánea, control total."
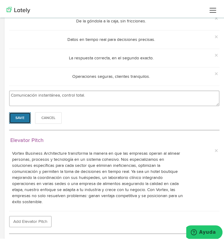
click at [13, 116] on button "Save" at bounding box center [20, 115] width 22 height 11
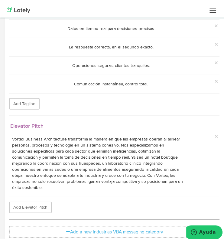
scroll to position [823, 0]
click at [34, 101] on button "Add Tagline" at bounding box center [24, 100] width 31 height 11
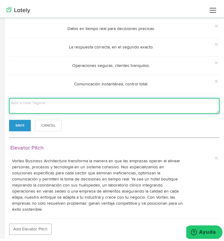
click at [34, 101] on textarea at bounding box center [114, 103] width 210 height 16
click at [136, 104] on textarea at bounding box center [114, 103] width 210 height 16
paste textarea "Producción continua, calidad constante"
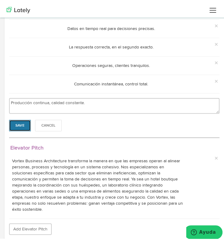
click at [13, 125] on button "Save" at bounding box center [20, 122] width 22 height 11
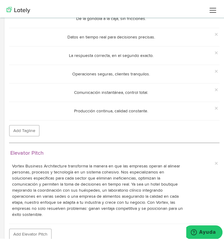
scroll to position [848, 0]
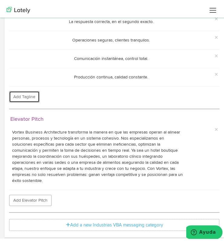
click at [17, 95] on button "Add Tagline" at bounding box center [24, 94] width 31 height 11
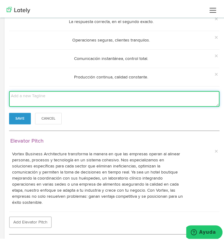
click at [185, 98] on textarea at bounding box center [114, 97] width 210 height 16
click at [184, 102] on textarea at bounding box center [114, 97] width 210 height 16
paste textarea "Cada lote bajo control, cada cliente satisfecho."
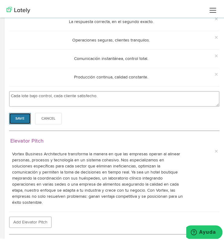
click at [16, 116] on button "Save" at bounding box center [20, 115] width 22 height 11
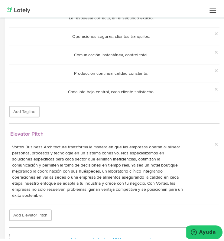
scroll to position [867, 0]
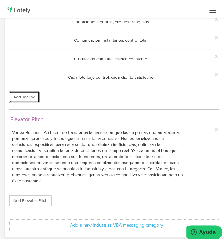
click at [28, 93] on button "Add Tagline" at bounding box center [24, 94] width 31 height 11
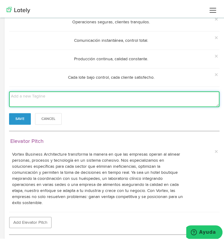
click at [58, 98] on textarea at bounding box center [114, 97] width 210 height 16
paste textarea "Monitoreo total para cero interrupciones."
type textarea "Monitoreo total para cero interrupciones."
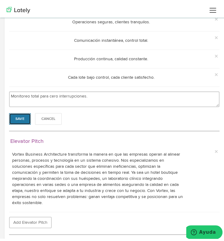
click at [20, 118] on button "Save" at bounding box center [20, 116] width 22 height 11
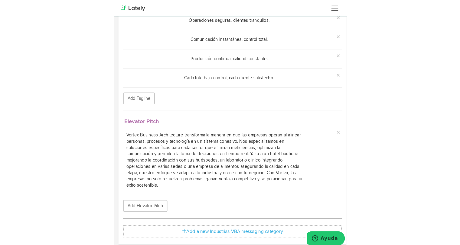
scroll to position [0, 0]
